Goal: Task Accomplishment & Management: Manage account settings

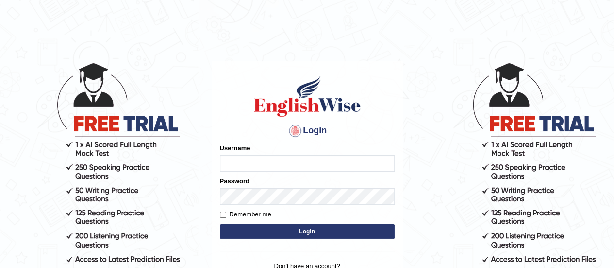
type input "Chetna09"
click at [268, 238] on button "Login" at bounding box center [307, 231] width 175 height 15
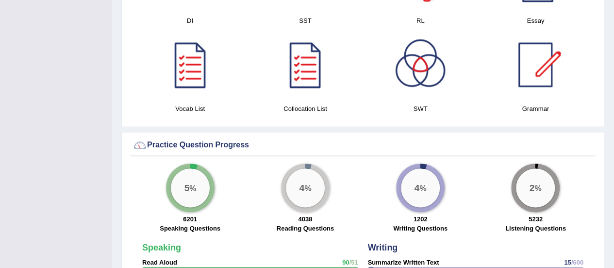
scroll to position [557, 0]
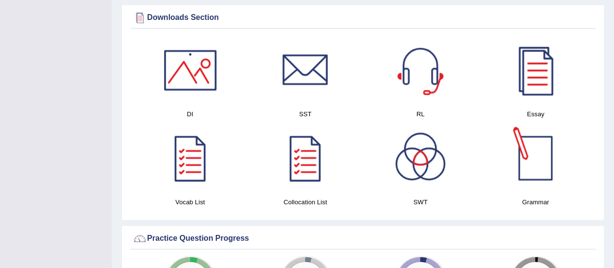
click at [541, 154] on div at bounding box center [536, 158] width 68 height 68
click at [536, 155] on div at bounding box center [536, 158] width 68 height 68
